Goal: Transaction & Acquisition: Purchase product/service

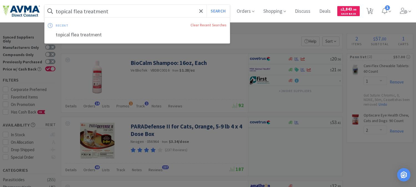
select select "1"
select select "2"
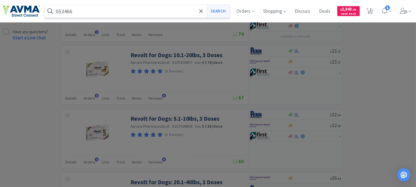
click at [223, 12] on button "Search" at bounding box center [217, 11] width 23 height 13
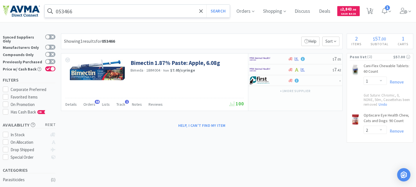
click at [92, 7] on input "053466" at bounding box center [137, 11] width 185 height 13
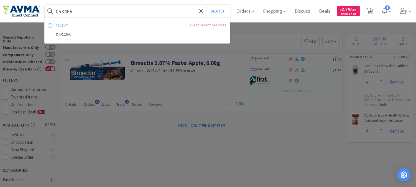
click at [92, 9] on input "053466" at bounding box center [137, 11] width 185 height 13
click at [81, 13] on input "053466" at bounding box center [137, 11] width 185 height 13
click at [68, 11] on input "053466" at bounding box center [137, 11] width 185 height 13
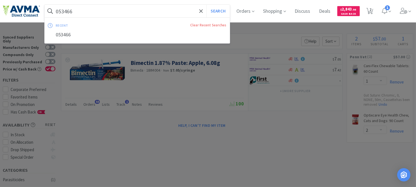
paste input "47778"
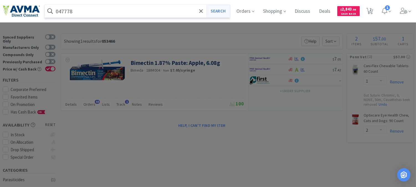
type input "047778"
click at [218, 12] on button "Search" at bounding box center [217, 11] width 23 height 13
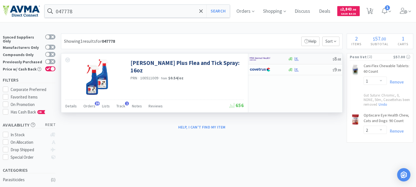
click at [254, 57] on img at bounding box center [260, 59] width 21 height 8
select select "1"
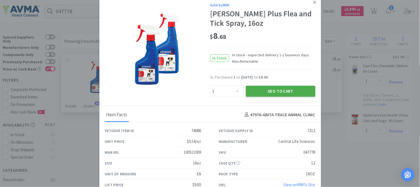
click at [267, 90] on button "Add to Cart" at bounding box center [281, 91] width 70 height 11
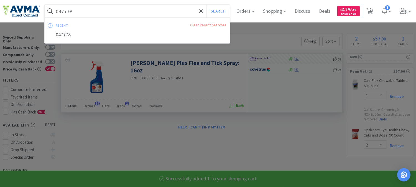
click at [66, 10] on input "047778" at bounding box center [137, 11] width 185 height 13
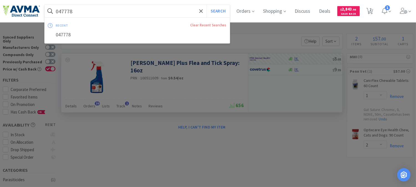
paste input "07903"
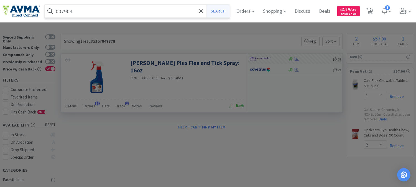
type input "007903"
click at [229, 10] on button "Search" at bounding box center [217, 11] width 23 height 13
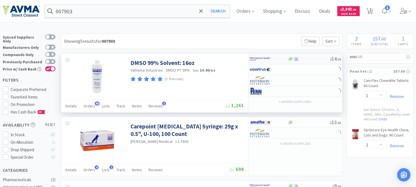
click at [261, 57] on img at bounding box center [260, 59] width 21 height 8
select select "1"
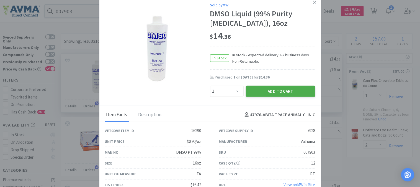
click at [272, 88] on button "Add to Cart" at bounding box center [281, 91] width 70 height 11
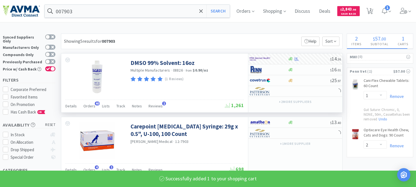
select select "1"
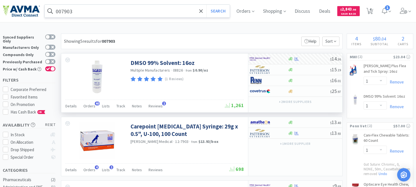
click at [65, 11] on input "007903" at bounding box center [137, 11] width 185 height 13
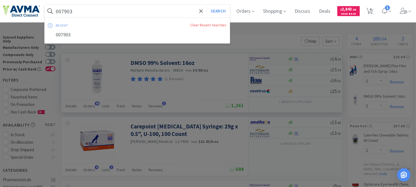
paste input "535"
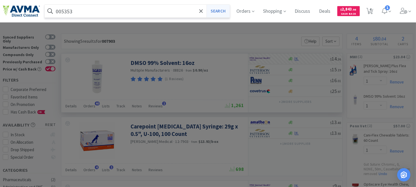
type input "005353"
click at [225, 8] on button "Search" at bounding box center [217, 11] width 23 height 13
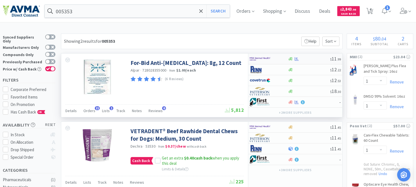
click at [257, 57] on img at bounding box center [260, 59] width 21 height 8
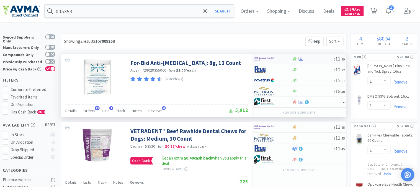
select select "1"
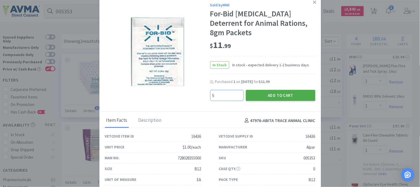
type input "5"
click at [267, 95] on button "Add to Cart" at bounding box center [281, 95] width 70 height 11
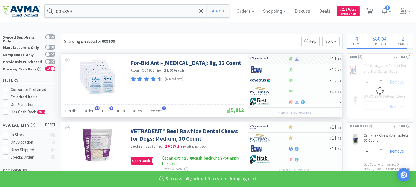
select select "5"
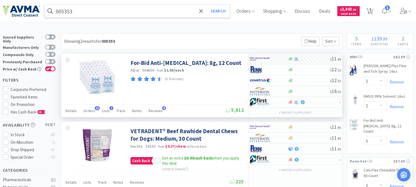
click at [63, 10] on input "005353" at bounding box center [137, 11] width 185 height 13
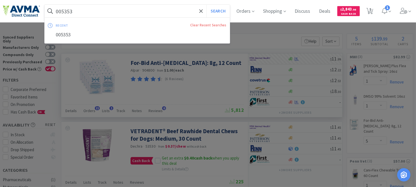
paste input "3976"
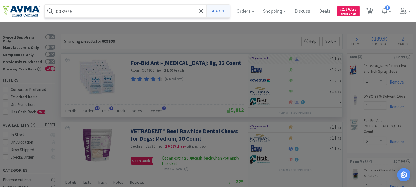
type input "003976"
click at [222, 13] on button "Search" at bounding box center [217, 11] width 23 height 13
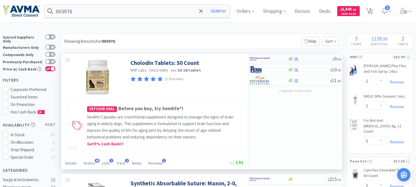
click at [260, 60] on img at bounding box center [260, 59] width 21 height 8
select select "1"
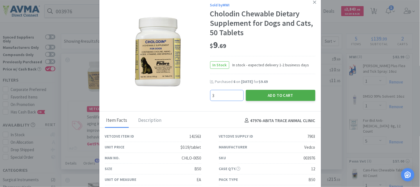
type input "3"
click at [272, 97] on button "Add to Cart" at bounding box center [281, 95] width 70 height 11
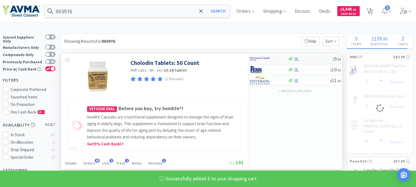
select select "3"
select select "1"
select select "5"
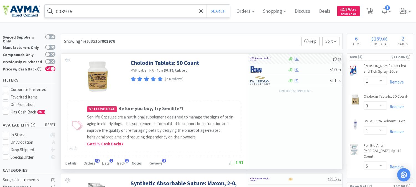
click at [69, 11] on input "003976" at bounding box center [137, 11] width 185 height 13
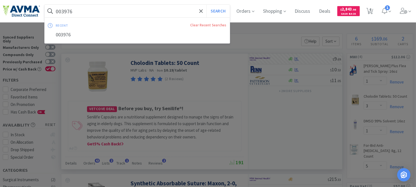
paste input "19270"
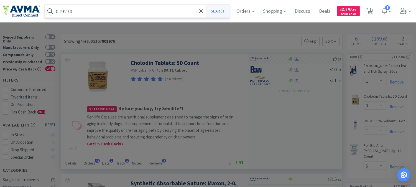
click at [216, 7] on button "Search" at bounding box center [217, 11] width 23 height 13
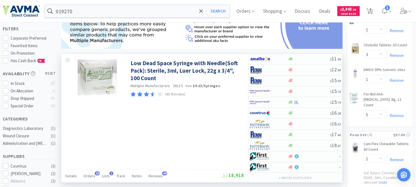
scroll to position [62, 0]
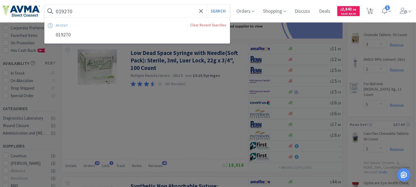
click at [88, 12] on input "019270" at bounding box center [137, 11] width 185 height 13
paste input "7"
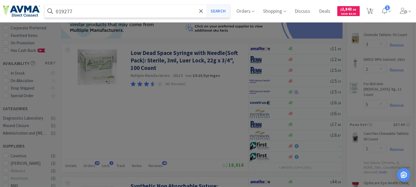
click at [225, 10] on button "Search" at bounding box center [217, 11] width 23 height 13
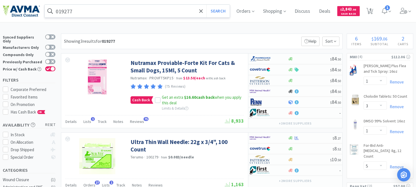
click at [67, 11] on input "019277" at bounding box center [137, 11] width 185 height 13
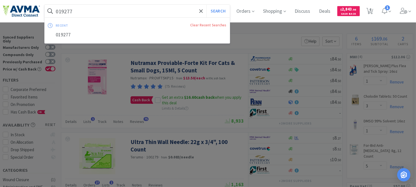
paste input "124307"
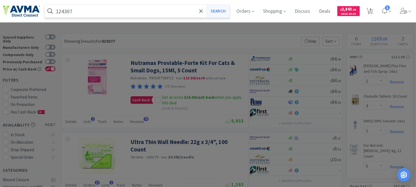
type input "124307"
click at [219, 10] on button "Search" at bounding box center [217, 11] width 23 height 13
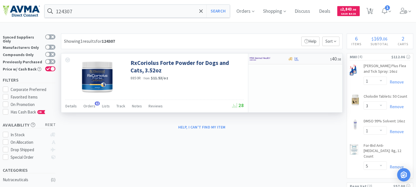
click at [260, 58] on img at bounding box center [260, 59] width 21 height 8
select select "1"
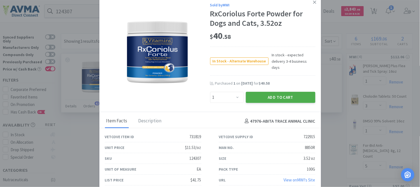
click at [293, 93] on button "Add to Cart" at bounding box center [281, 97] width 70 height 11
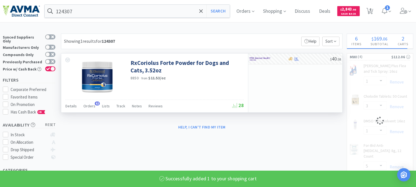
select select "1"
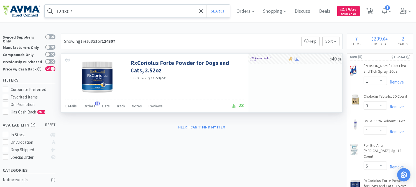
click at [101, 15] on input "124307" at bounding box center [137, 11] width 185 height 13
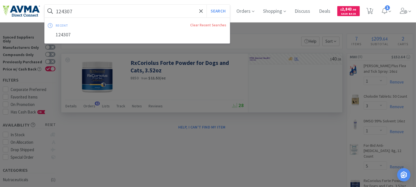
paste input "035022"
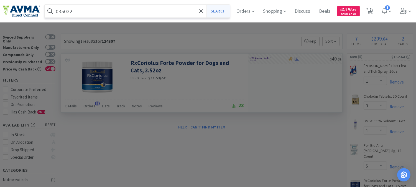
type input "035022"
click at [227, 11] on button "Search" at bounding box center [217, 11] width 23 height 13
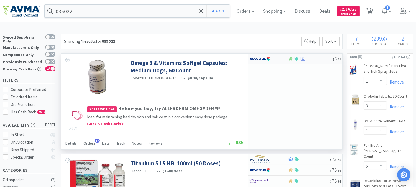
click at [260, 57] on img at bounding box center [260, 59] width 21 height 8
select select "1"
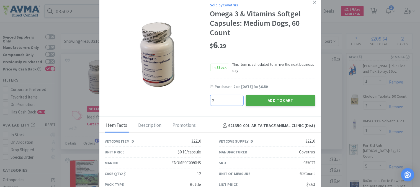
type input "2"
click at [270, 100] on button "Add to Cart" at bounding box center [281, 100] width 70 height 11
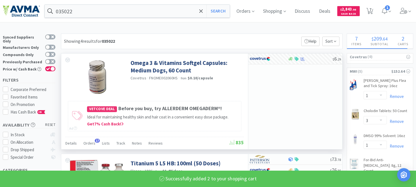
select select "2"
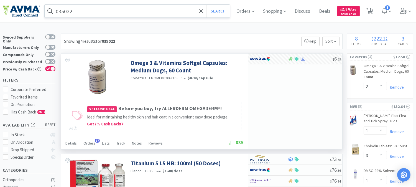
click at [80, 13] on input "035022" at bounding box center [137, 11] width 185 height 13
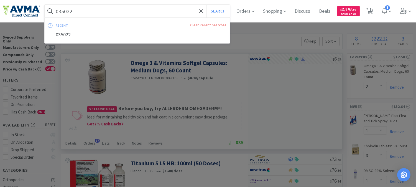
paste input "83024"
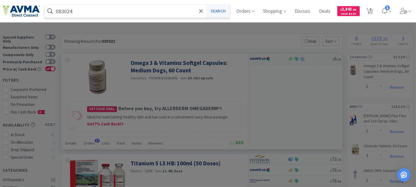
type input "083024"
click at [222, 12] on button "Search" at bounding box center [217, 11] width 23 height 13
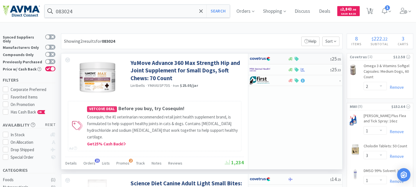
click at [260, 59] on img at bounding box center [260, 59] width 21 height 8
select select "1"
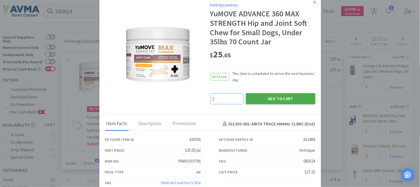
type input "2"
click at [280, 94] on button "Add to Cart" at bounding box center [281, 98] width 70 height 11
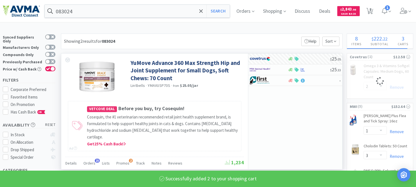
select select "2"
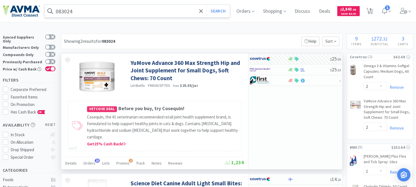
click at [60, 11] on input "083024" at bounding box center [137, 11] width 185 height 13
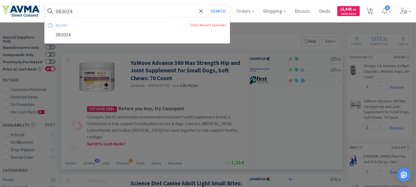
paste input "6"
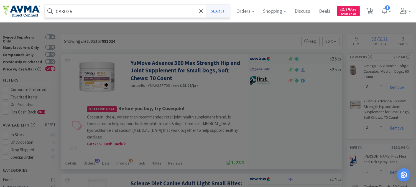
type input "083026"
click at [222, 11] on button "Search" at bounding box center [217, 11] width 23 height 13
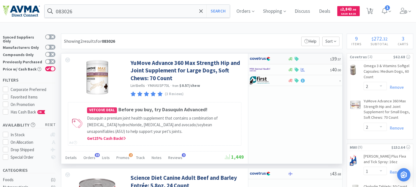
click at [262, 57] on img at bounding box center [260, 59] width 21 height 8
select select "1"
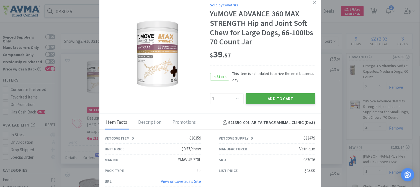
click at [275, 98] on button "Add to Cart" at bounding box center [281, 98] width 70 height 11
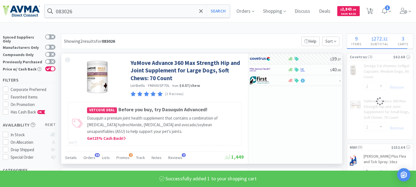
select select "1"
select select "2"
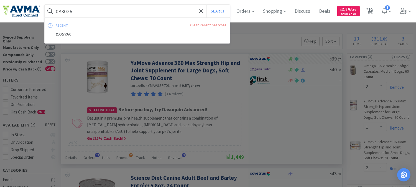
click at [61, 10] on input "083026" at bounding box center [137, 11] width 185 height 13
paste input "48897"
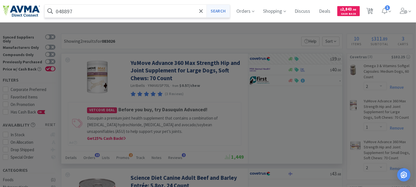
type input "048897"
click at [226, 12] on button "Search" at bounding box center [217, 11] width 23 height 13
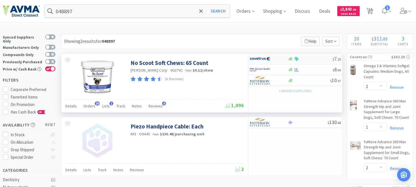
click at [261, 59] on img at bounding box center [260, 59] width 21 height 8
select select "1"
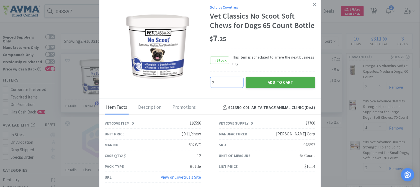
type input "2"
click at [267, 82] on button "Add to Cart" at bounding box center [281, 82] width 70 height 11
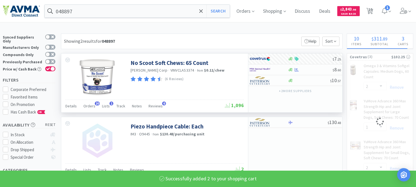
select select "2"
select select "1"
select select "2"
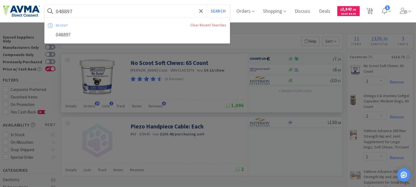
click at [68, 9] on input "048897" at bounding box center [137, 11] width 185 height 13
paste input "35022"
type input "035022"
click at [225, 11] on button "Search" at bounding box center [217, 11] width 23 height 13
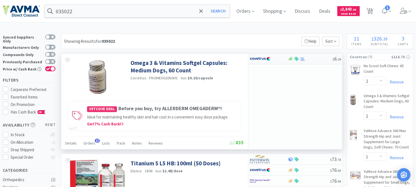
click at [260, 58] on img at bounding box center [260, 59] width 21 height 8
select select "1"
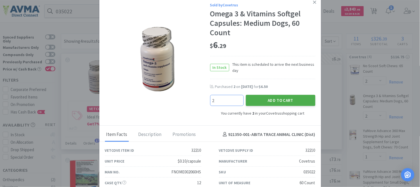
type input "2"
click at [282, 101] on button "Add to Cart" at bounding box center [281, 100] width 70 height 11
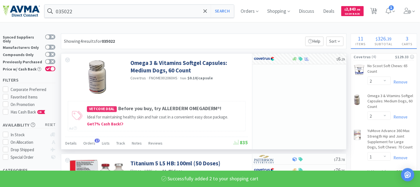
select select "4"
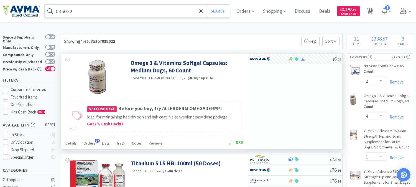
click at [62, 12] on input "035022" at bounding box center [137, 11] width 185 height 13
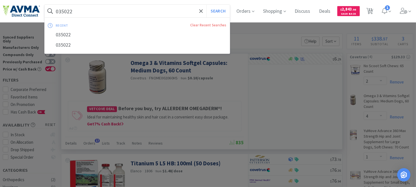
paste input "7687"
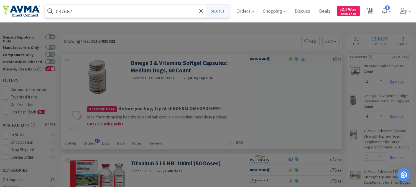
type input "037687"
click at [225, 11] on button "Search" at bounding box center [217, 11] width 23 height 13
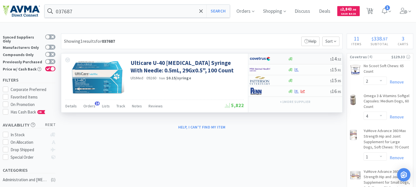
click at [260, 58] on img at bounding box center [260, 59] width 21 height 8
select select "1"
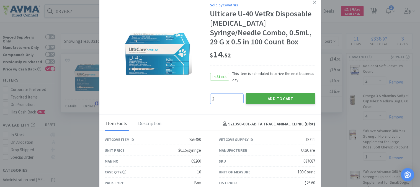
type input "2"
click at [262, 94] on button "Add to Cart" at bounding box center [281, 98] width 70 height 11
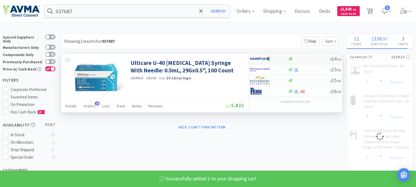
select select "2"
select select "1"
select select "2"
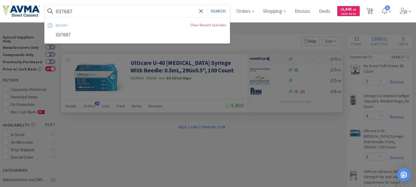
click at [62, 8] on input "037687" at bounding box center [137, 11] width 185 height 13
paste input "48196"
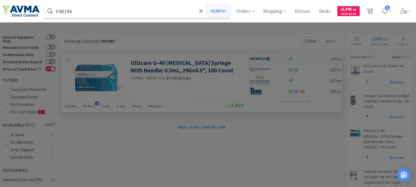
type input "048196"
click at [222, 11] on button "Search" at bounding box center [217, 11] width 23 height 13
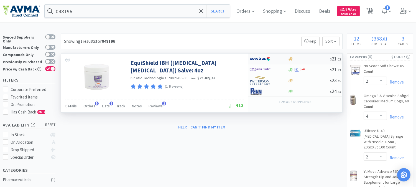
click at [260, 60] on img at bounding box center [260, 59] width 21 height 8
select select "1"
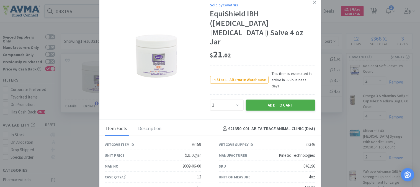
click at [277, 99] on button "Add to Cart" at bounding box center [281, 104] width 70 height 11
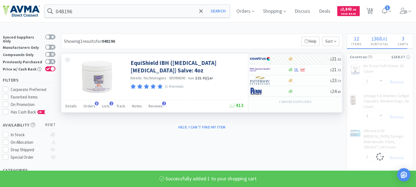
select select "1"
select select "2"
select select "4"
select select "2"
select select "1"
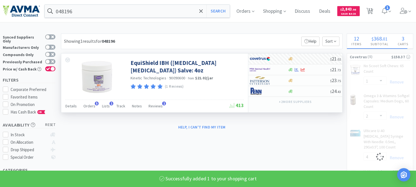
select select "2"
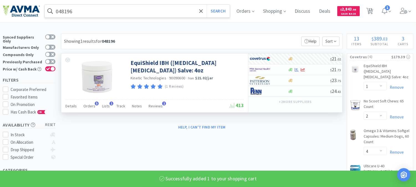
click at [65, 11] on input "048196" at bounding box center [137, 11] width 185 height 13
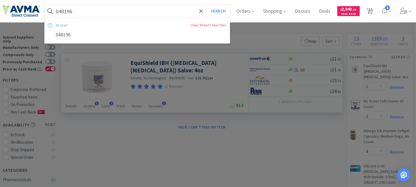
paste input "65998"
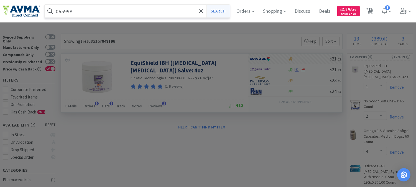
type input "065998"
click at [217, 11] on button "Search" at bounding box center [217, 11] width 23 height 13
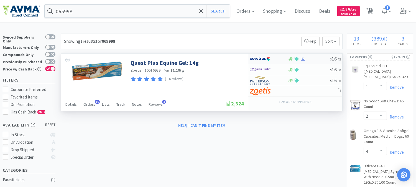
click at [261, 58] on img at bounding box center [260, 59] width 21 height 8
select select "1"
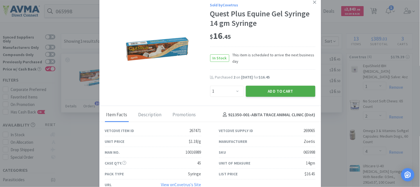
click at [273, 91] on button "Add to Cart" at bounding box center [281, 91] width 70 height 11
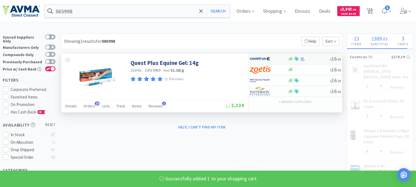
select select "1"
select select "2"
select select "1"
select select "2"
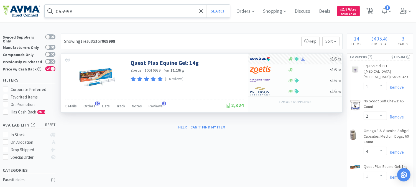
click at [60, 12] on input "065998" at bounding box center [137, 11] width 185 height 13
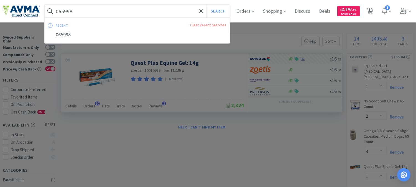
paste input "72863"
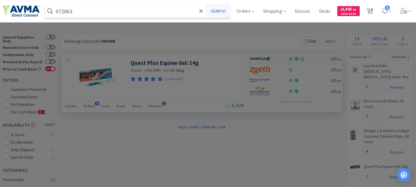
type input "072863"
click at [214, 10] on button "Search" at bounding box center [217, 11] width 23 height 13
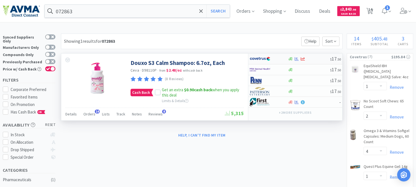
click at [260, 59] on img at bounding box center [260, 59] width 21 height 8
select select "1"
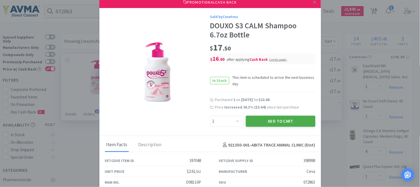
click at [277, 121] on button "Add to Cart" at bounding box center [281, 121] width 70 height 11
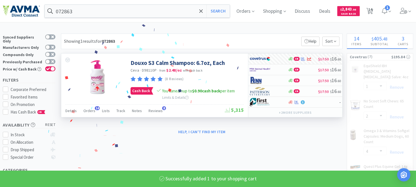
select select "1"
select select "2"
select select "4"
select select "1"
select select "2"
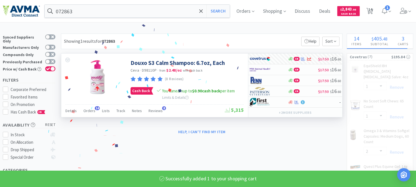
select select "1"
select select "2"
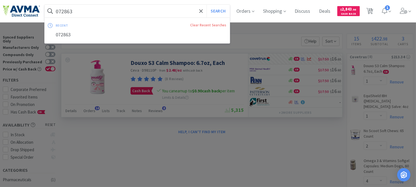
click at [85, 16] on input "072863" at bounding box center [137, 11] width 185 height 13
paste input "05"
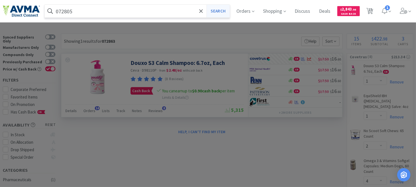
type input "072805"
click at [219, 11] on button "Search" at bounding box center [217, 11] width 23 height 13
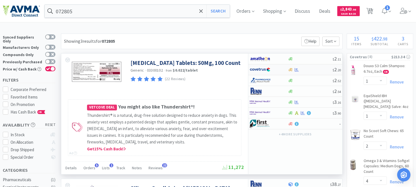
click at [263, 70] on img at bounding box center [260, 69] width 21 height 8
select select "1"
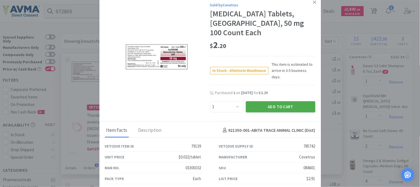
click at [273, 101] on button "Add to Cart" at bounding box center [281, 106] width 70 height 11
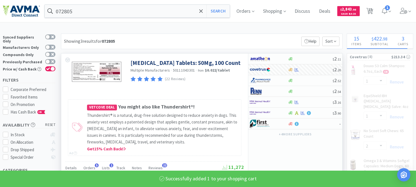
select select "1"
select select "2"
select select "1"
select select "2"
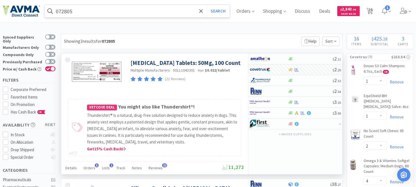
click at [100, 15] on input "072805" at bounding box center [137, 11] width 185 height 13
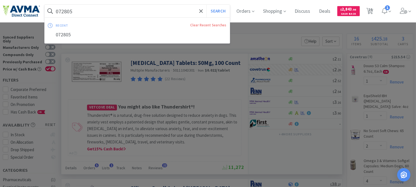
paste input "83284"
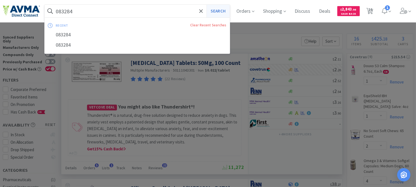
type input "083284"
click at [218, 11] on button "Search" at bounding box center [217, 11] width 23 height 13
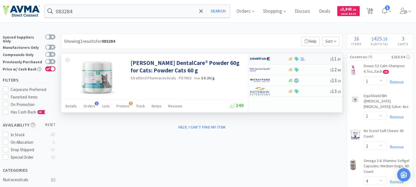
click at [260, 59] on img at bounding box center [260, 59] width 21 height 8
select select "1"
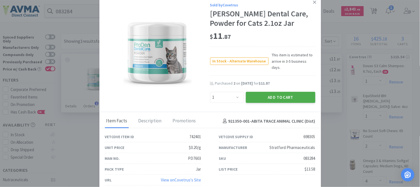
click at [283, 94] on button "Add to Cart" at bounding box center [281, 97] width 70 height 11
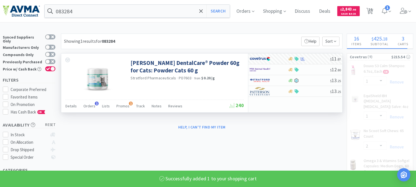
select select "1"
select select "2"
select select "1"
select select "2"
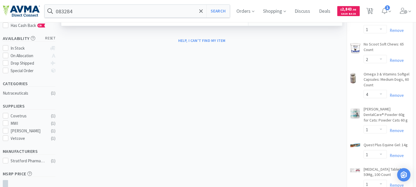
scroll to position [92, 0]
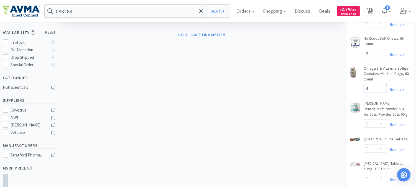
click at [380, 84] on select "Enter Quantity 1 2 3 4 5 6 7 8 9 10 11 12 13 14 15 16 17 18 19 20 Enter Quantity" at bounding box center [375, 88] width 23 height 8
click at [364, 84] on select "Enter Quantity 1 2 3 4 5 6 7 8 9 10 11 12 13 14 15 16 17 18 19 20 Enter Quantity" at bounding box center [375, 88] width 23 height 8
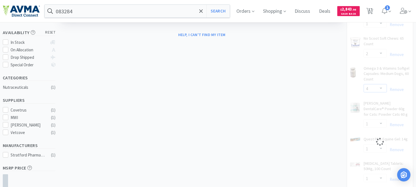
select select "2"
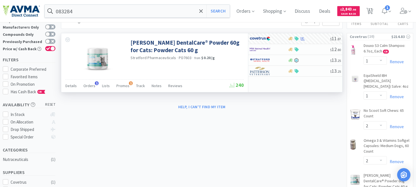
scroll to position [31, 0]
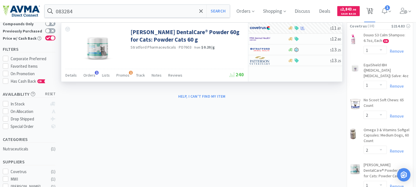
click at [372, 13] on span "17" at bounding box center [370, 9] width 4 height 22
select select "1"
select select "2"
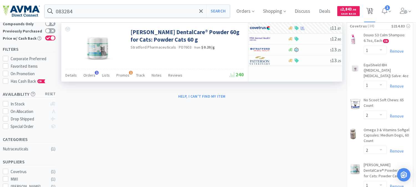
select select "1"
select select "2"
select select "1"
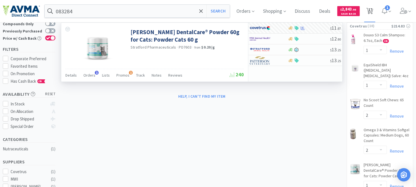
select select "2"
select select "1"
select select "3"
select select "1"
select select "5"
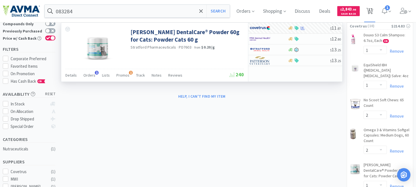
select select "1"
select select "2"
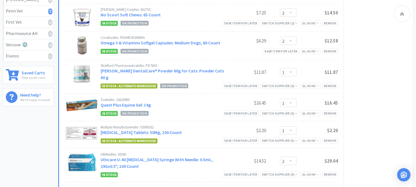
scroll to position [154, 0]
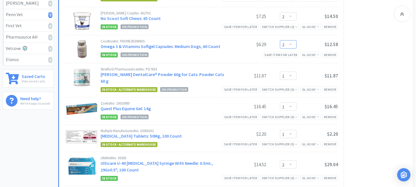
click at [289, 44] on select "Enter Quantity 1 2 3 4 5 6 7 8 9 10 11 12 13 14 15 16 17 18 19 20 Enter Quantity" at bounding box center [288, 44] width 17 height 8
click at [280, 40] on select "Enter Quantity 1 2 3 4 5 6 7 8 9 10 11 12 13 14 15 16 17 18 19 20 Enter Quantity" at bounding box center [288, 44] width 17 height 8
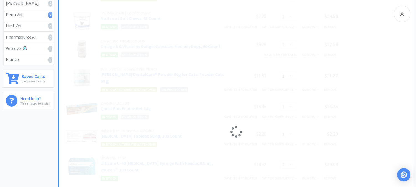
select select "4"
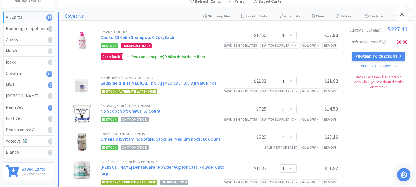
scroll to position [0, 0]
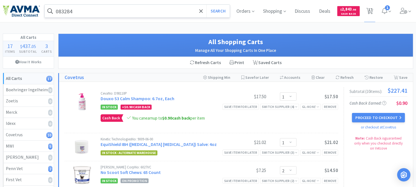
click at [84, 12] on input "083284" at bounding box center [137, 11] width 185 height 13
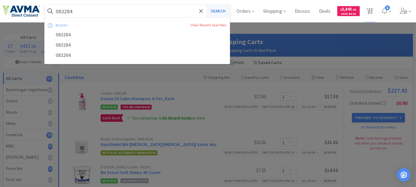
click at [213, 12] on button "Search" at bounding box center [217, 11] width 23 height 13
select select "1"
select select "2"
select select "4"
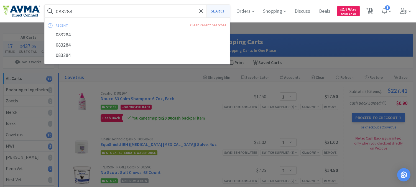
select select "1"
select select "2"
select select "1"
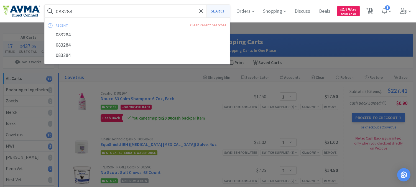
select select "2"
select select "1"
select select "3"
select select "1"
select select "5"
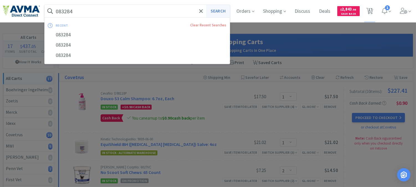
select select "1"
select select "2"
